Goal: Information Seeking & Learning: Learn about a topic

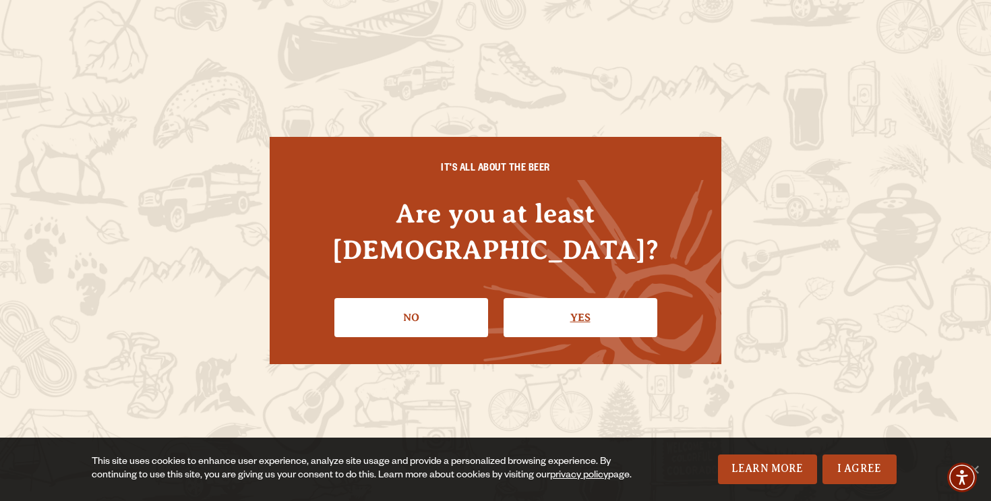
click at [544, 298] on link "Yes" at bounding box center [581, 317] width 154 height 39
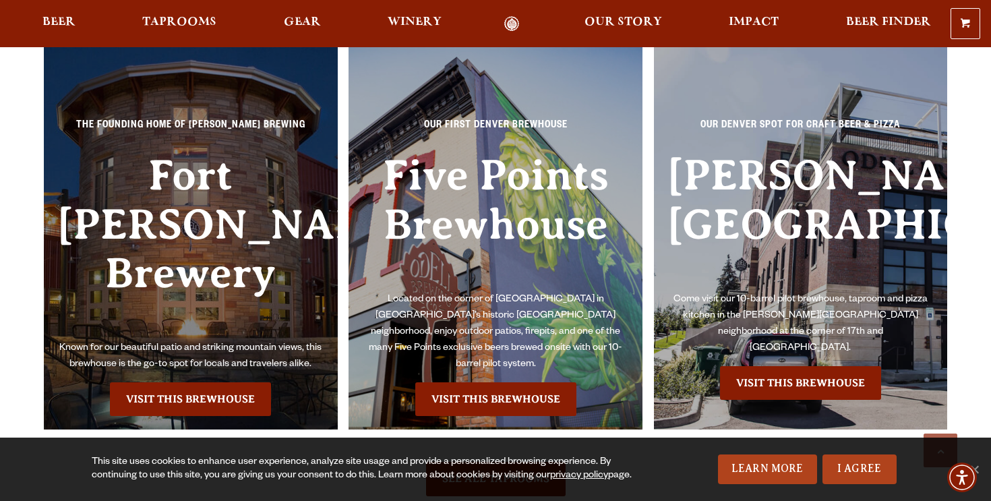
scroll to position [2931, 0]
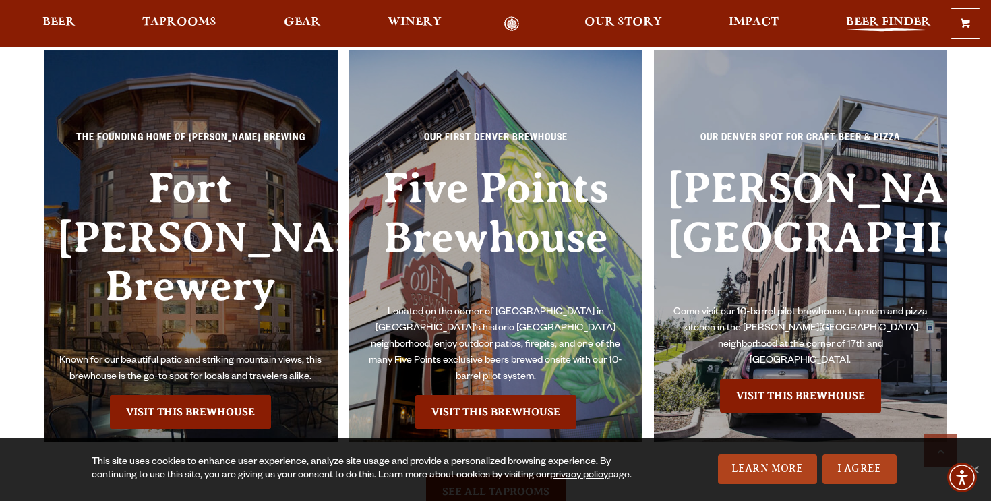
click at [846, 22] on span "Beer Finder" at bounding box center [888, 22] width 85 height 11
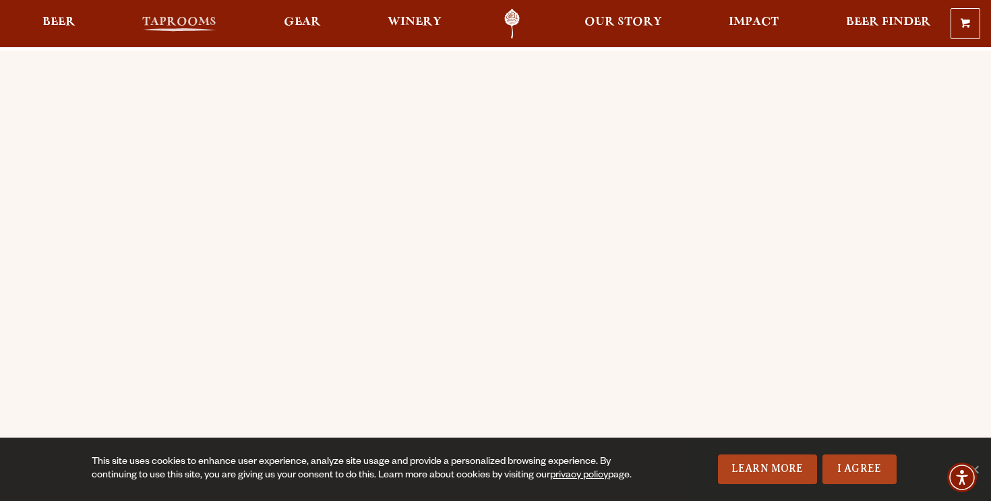
click at [194, 26] on span "Taprooms" at bounding box center [179, 22] width 74 height 11
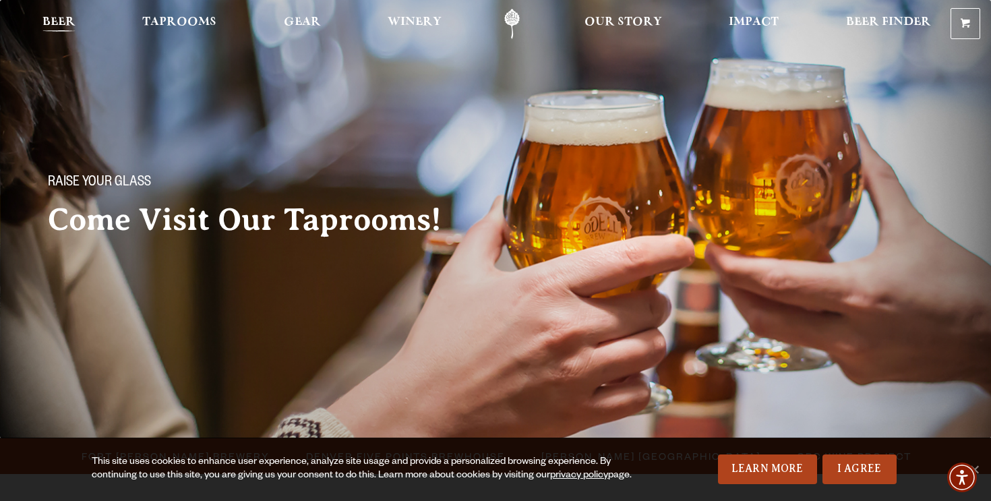
click at [77, 20] on link "Beer" at bounding box center [59, 24] width 51 height 30
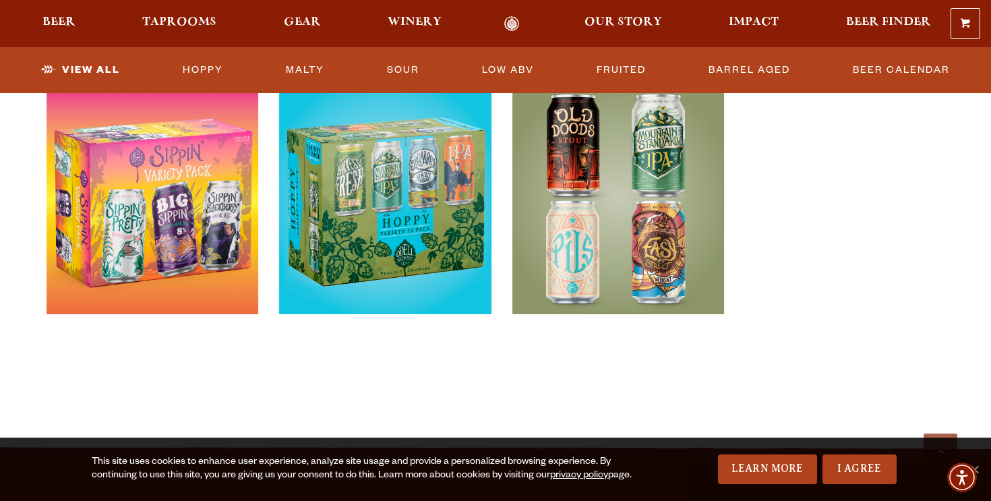
scroll to position [2842, 0]
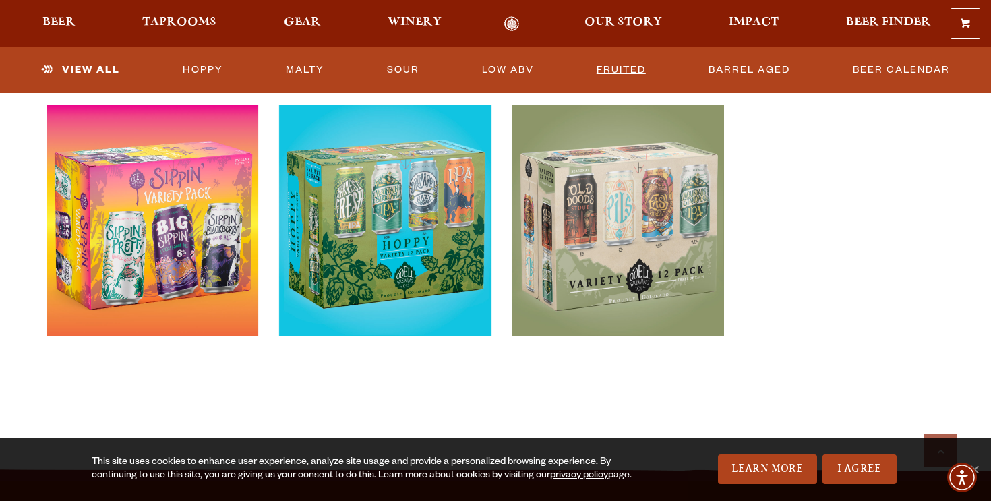
click at [624, 70] on link "Fruited" at bounding box center [621, 70] width 60 height 31
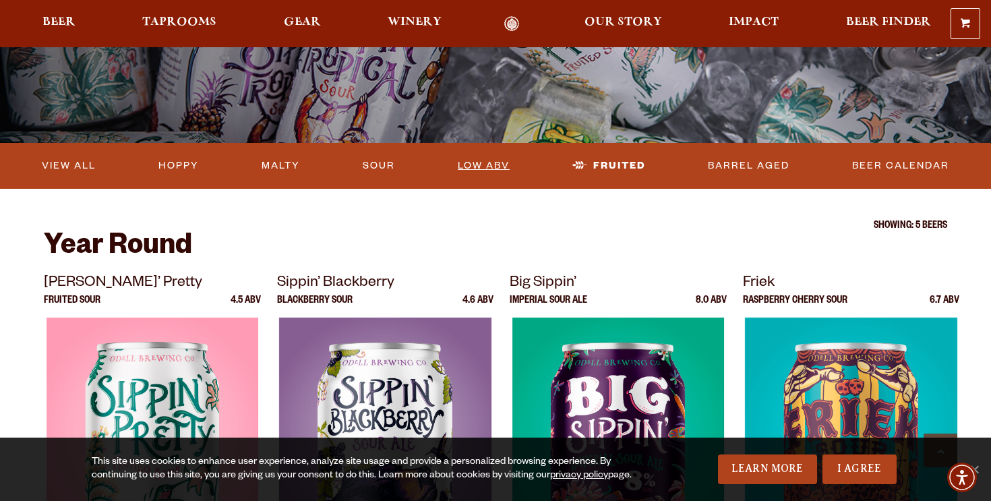
scroll to position [229, 0]
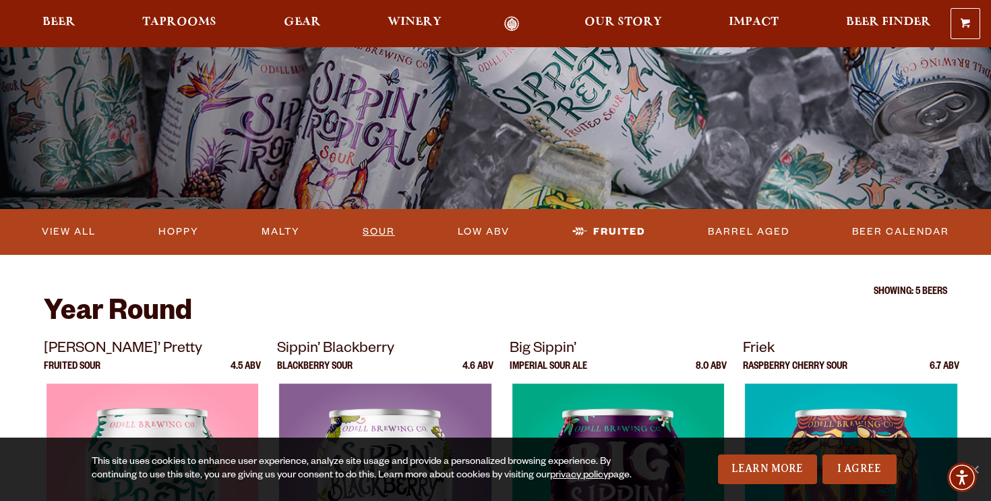
click at [378, 233] on link "Sour" at bounding box center [378, 231] width 43 height 31
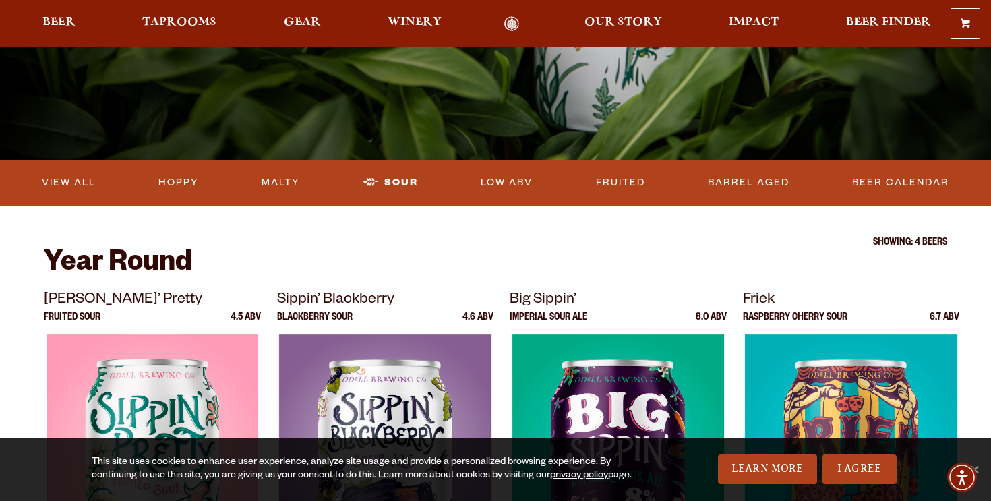
scroll to position [276, 0]
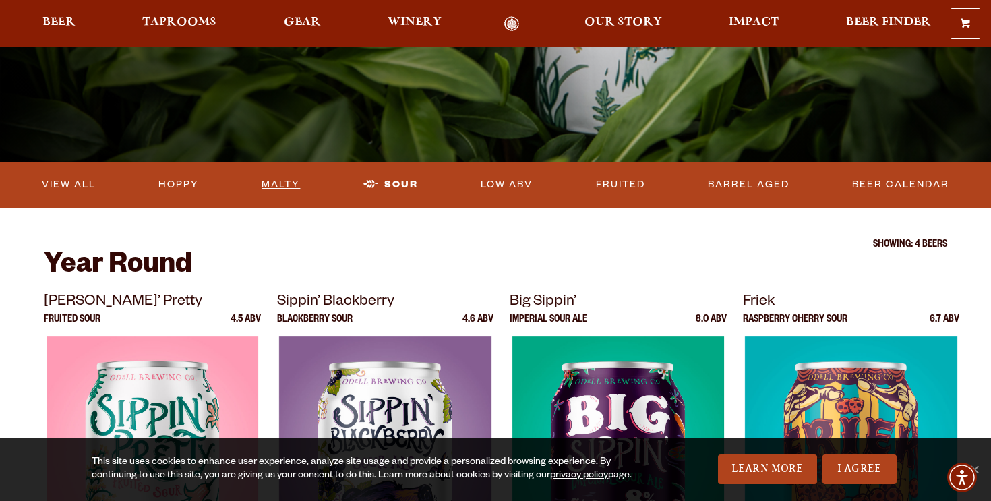
click at [266, 183] on link "Malty" at bounding box center [280, 184] width 49 height 31
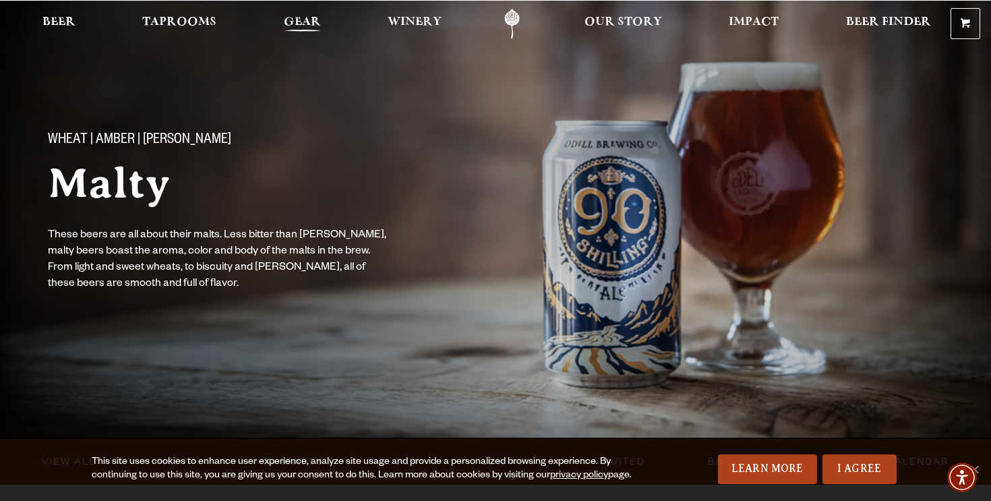
click at [290, 28] on span "Gear" at bounding box center [302, 22] width 37 height 11
